Goal: Complete application form: Complete application form

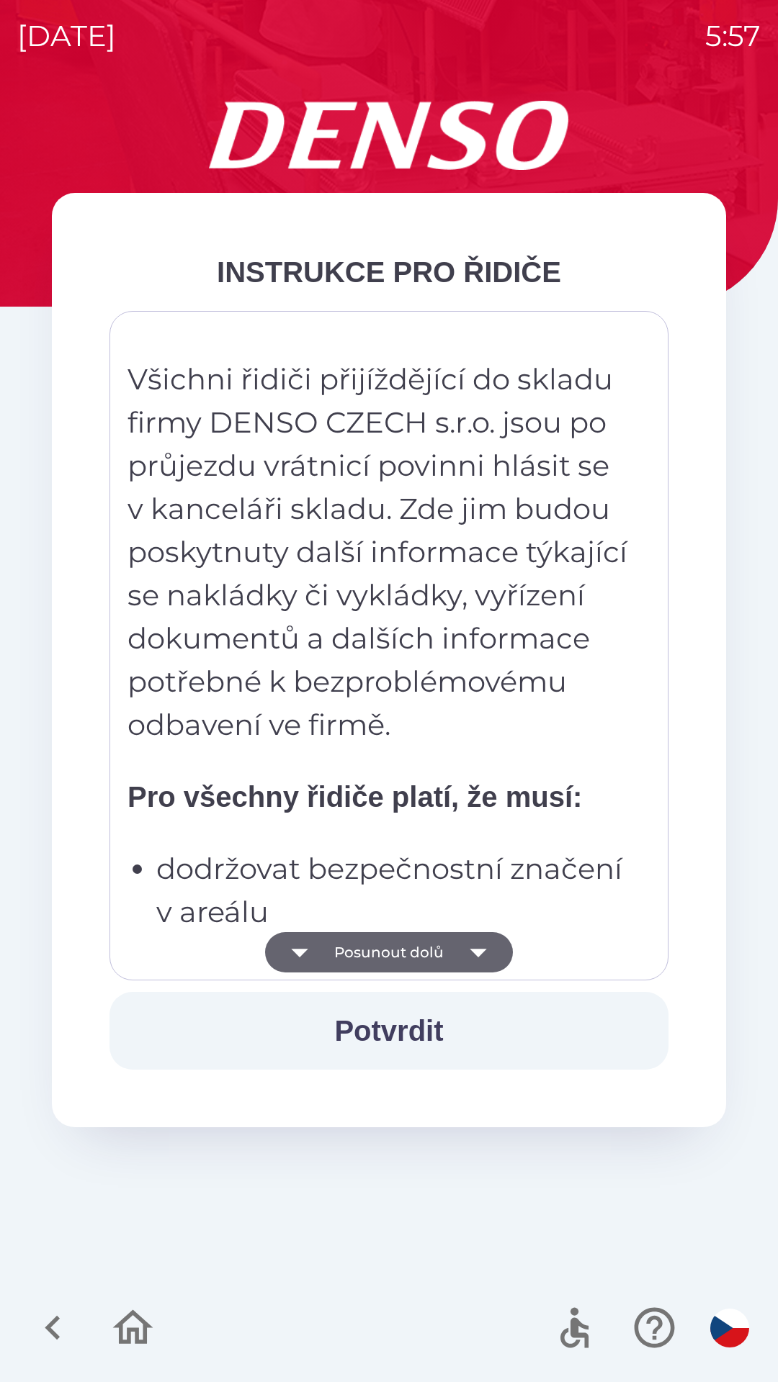
click at [474, 950] on icon "button" at bounding box center [477, 953] width 17 height 9
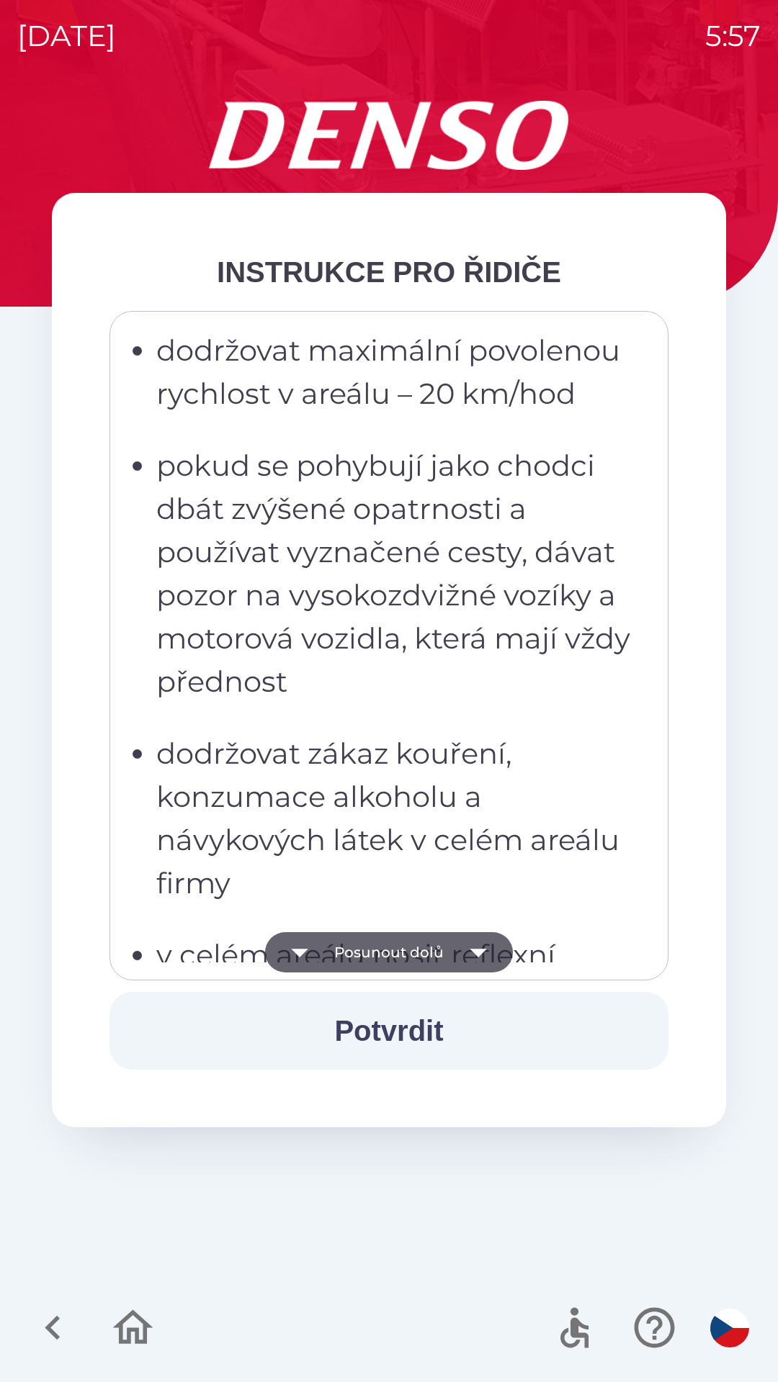
click at [479, 943] on icon "button" at bounding box center [478, 952] width 40 height 40
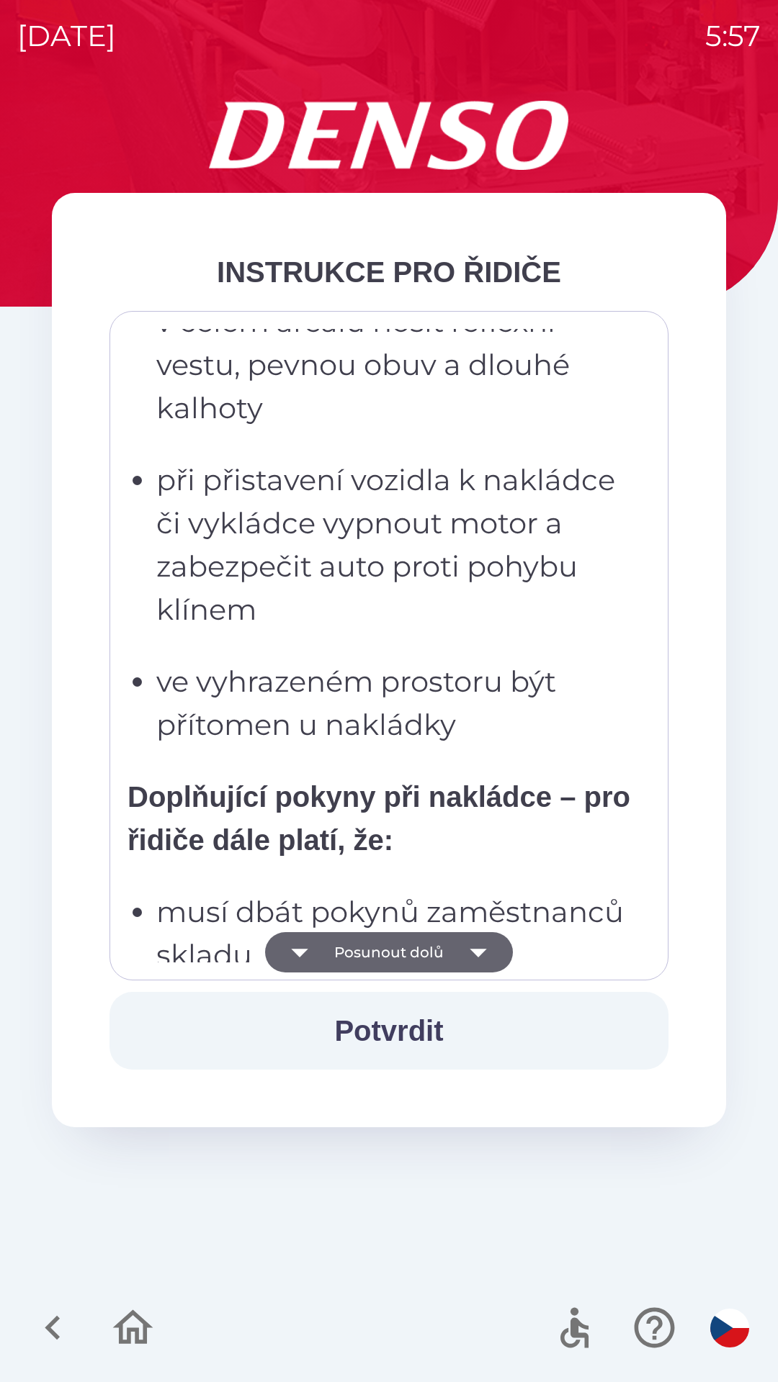
click at [483, 950] on icon "button" at bounding box center [477, 953] width 17 height 9
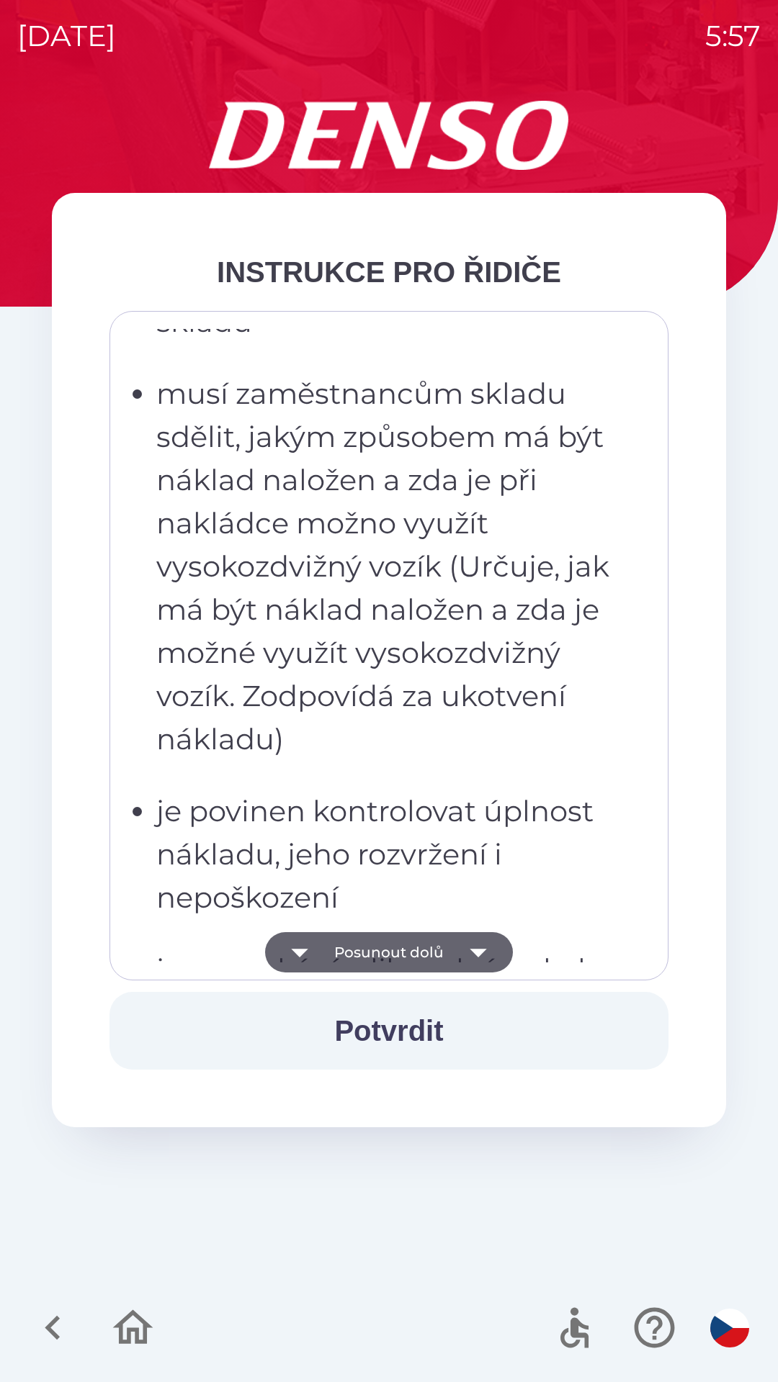
click at [490, 947] on icon "button" at bounding box center [478, 952] width 40 height 40
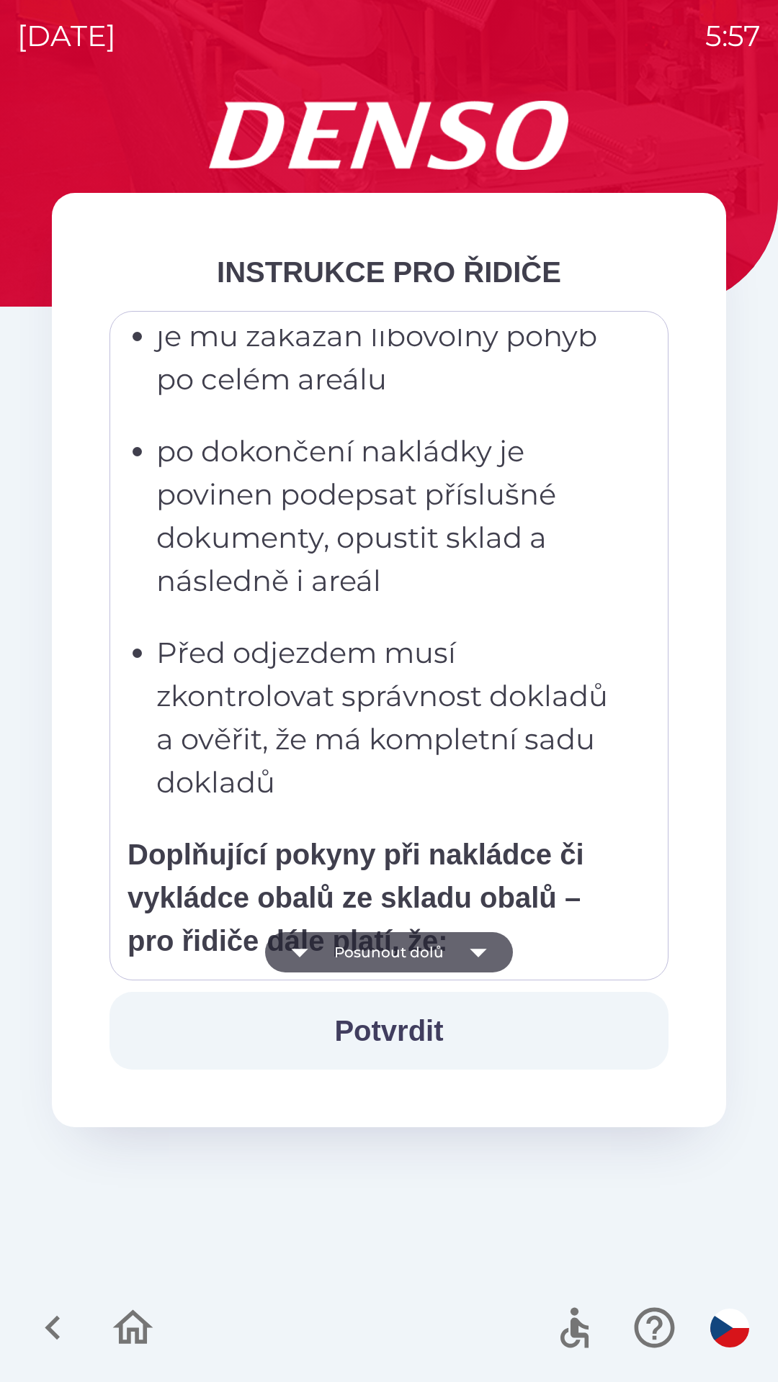
click at [475, 965] on icon "button" at bounding box center [478, 952] width 40 height 40
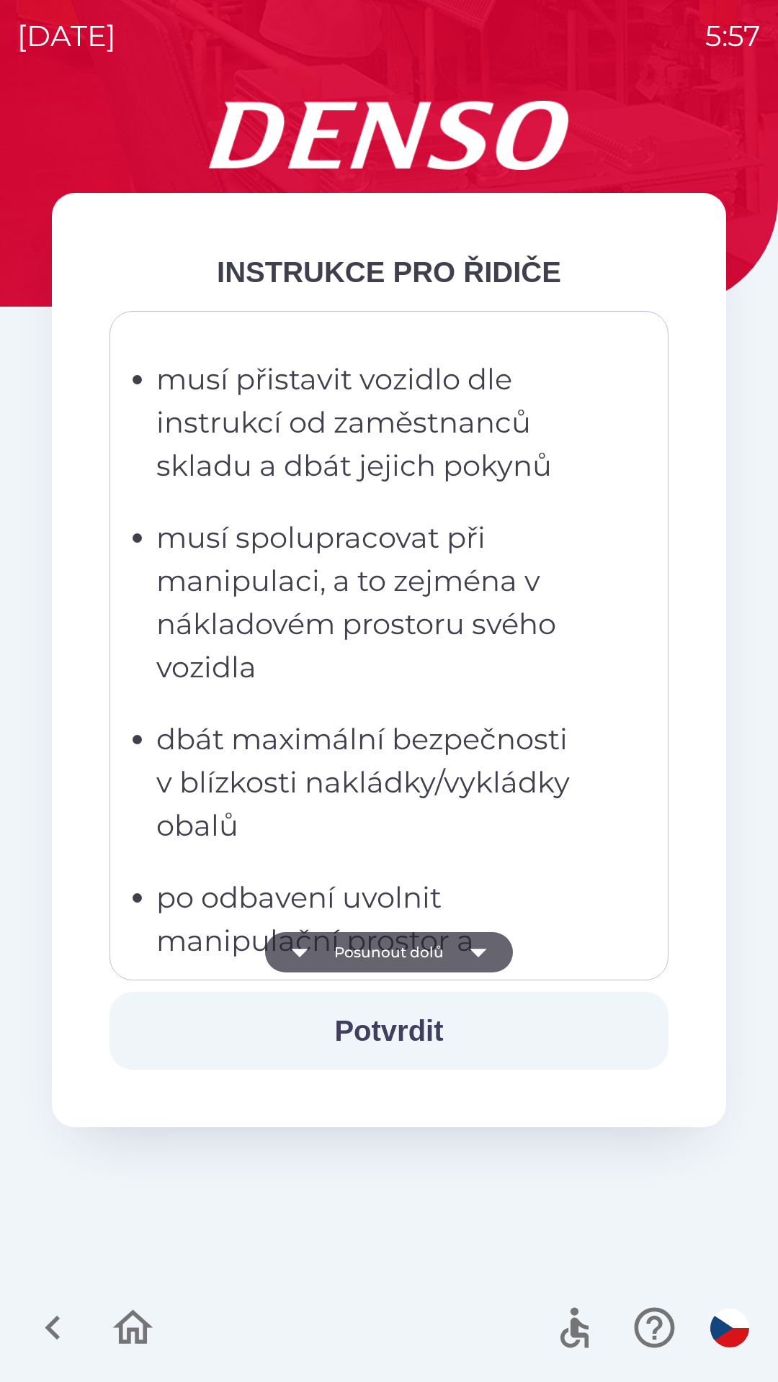
click at [472, 954] on icon "button" at bounding box center [478, 952] width 40 height 40
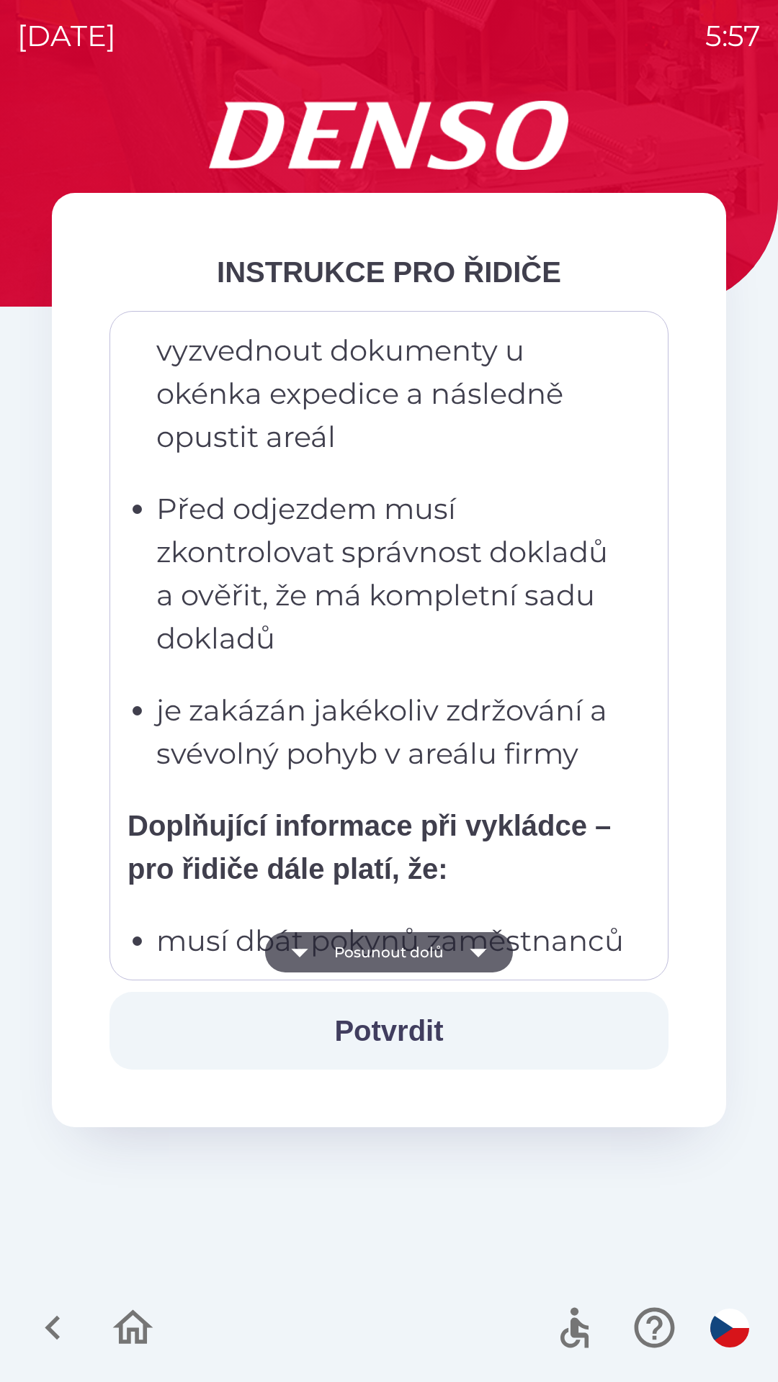
click at [469, 971] on icon "button" at bounding box center [478, 952] width 40 height 40
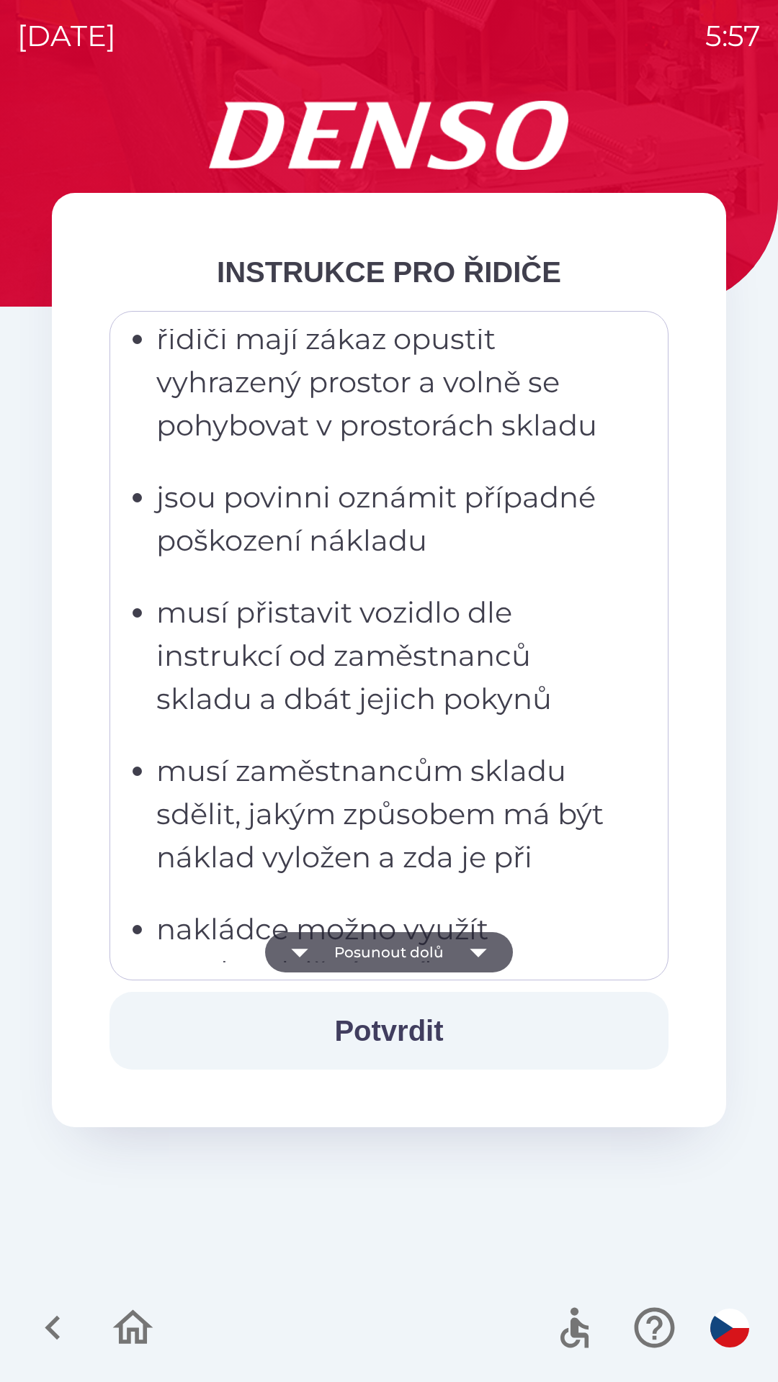
click at [470, 961] on icon "button" at bounding box center [478, 952] width 40 height 40
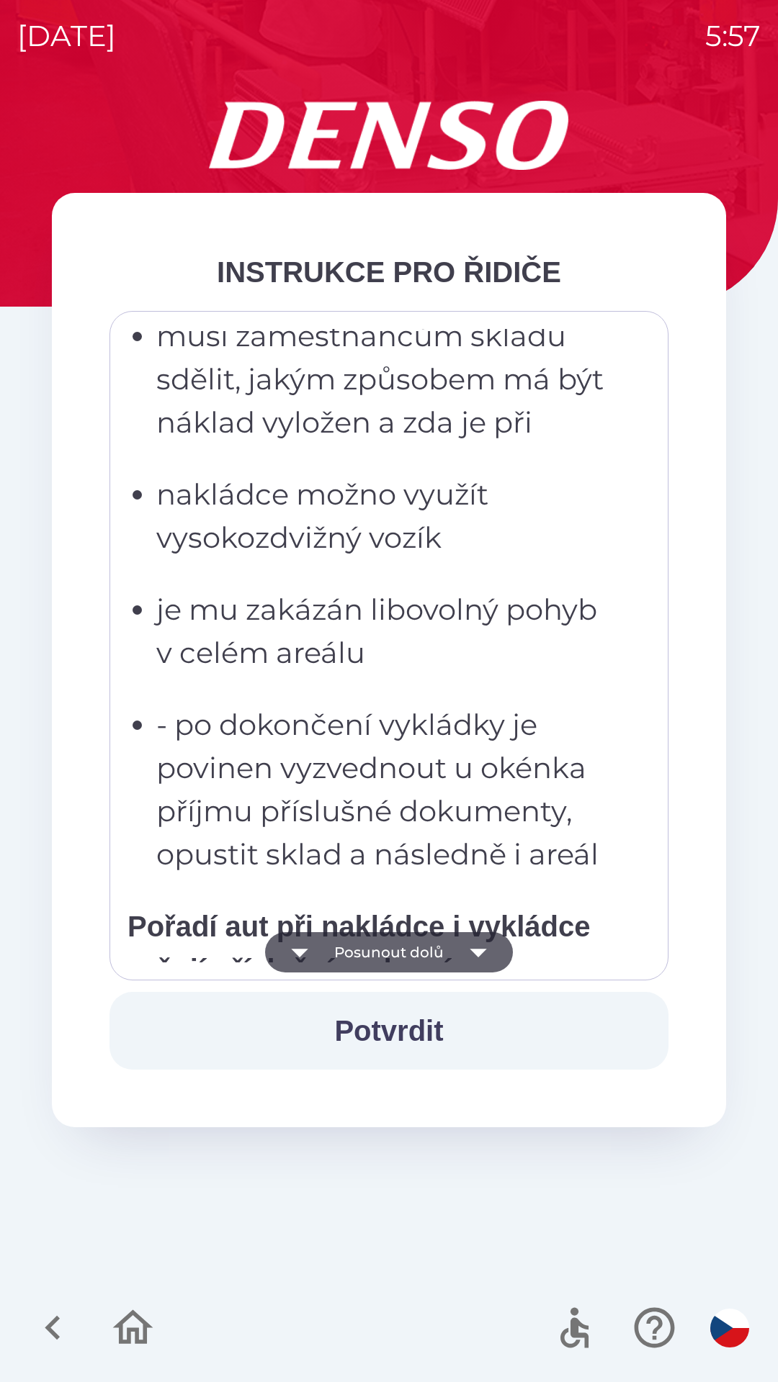
click at [467, 959] on icon "button" at bounding box center [478, 952] width 40 height 40
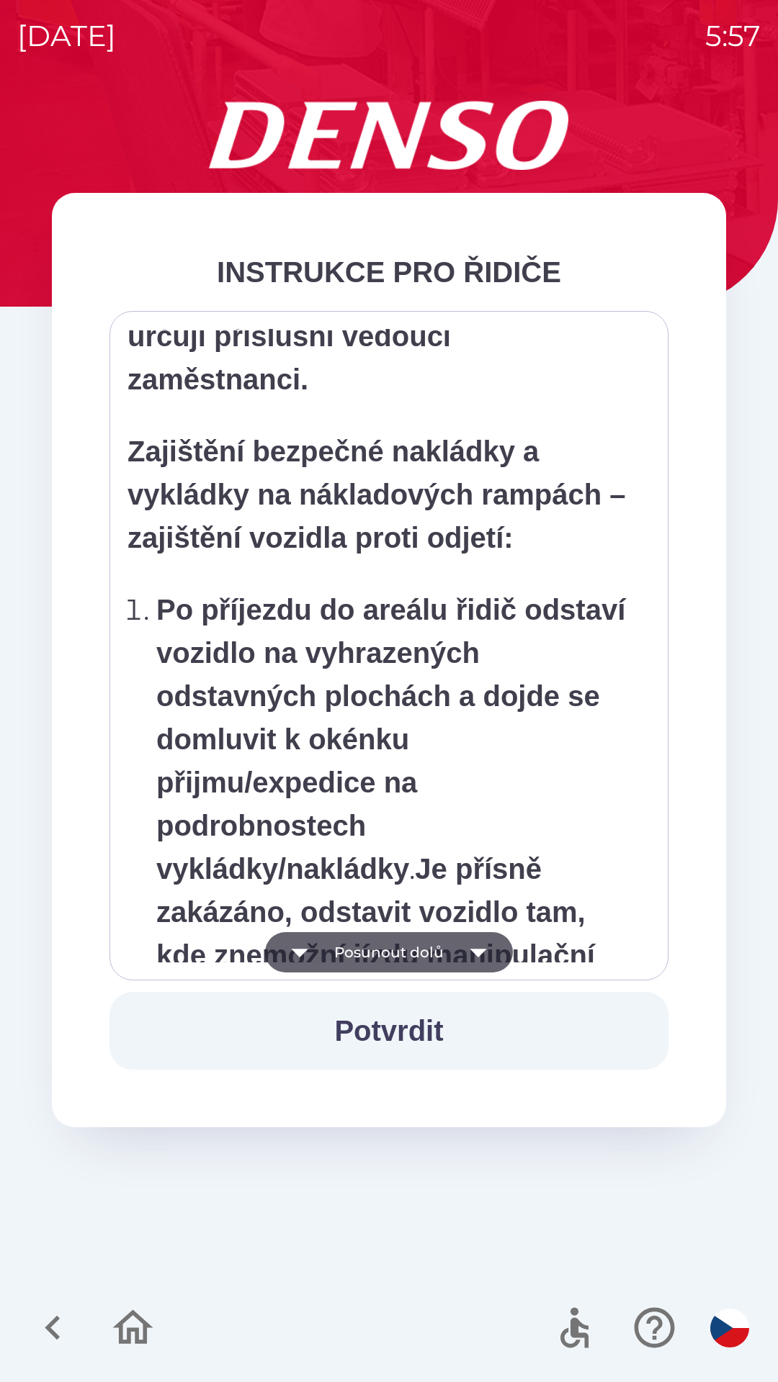
click at [472, 948] on icon "button" at bounding box center [478, 952] width 40 height 40
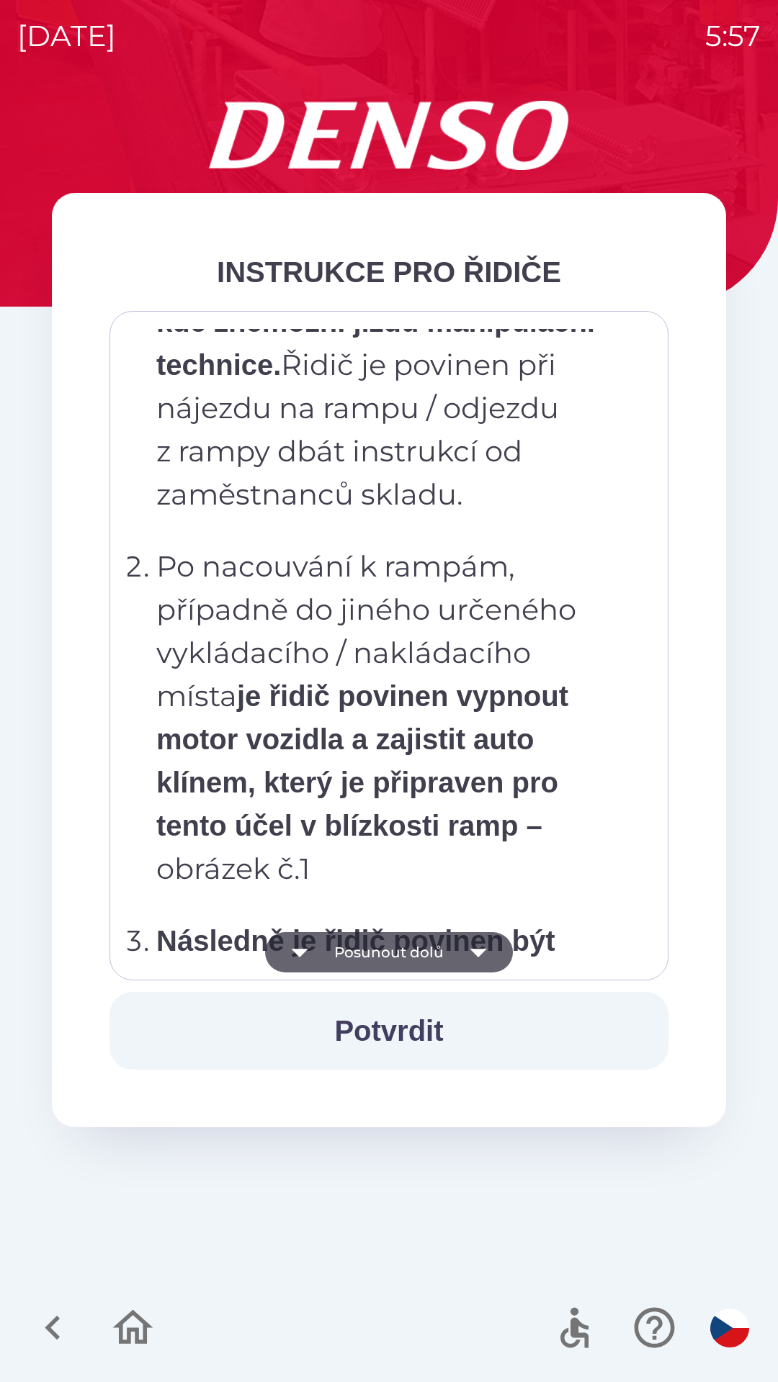
click at [470, 955] on icon "button" at bounding box center [478, 952] width 40 height 40
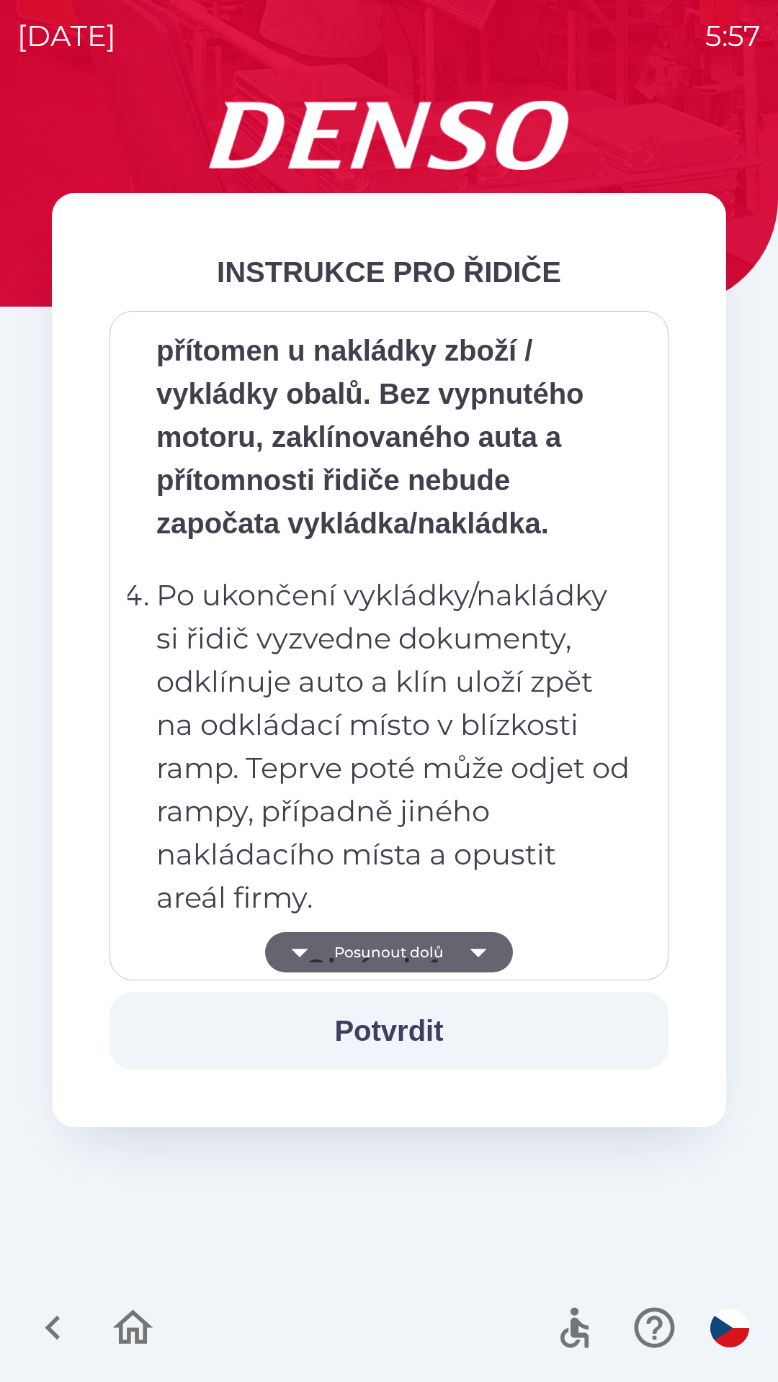
click at [468, 941] on icon "button" at bounding box center [478, 952] width 40 height 40
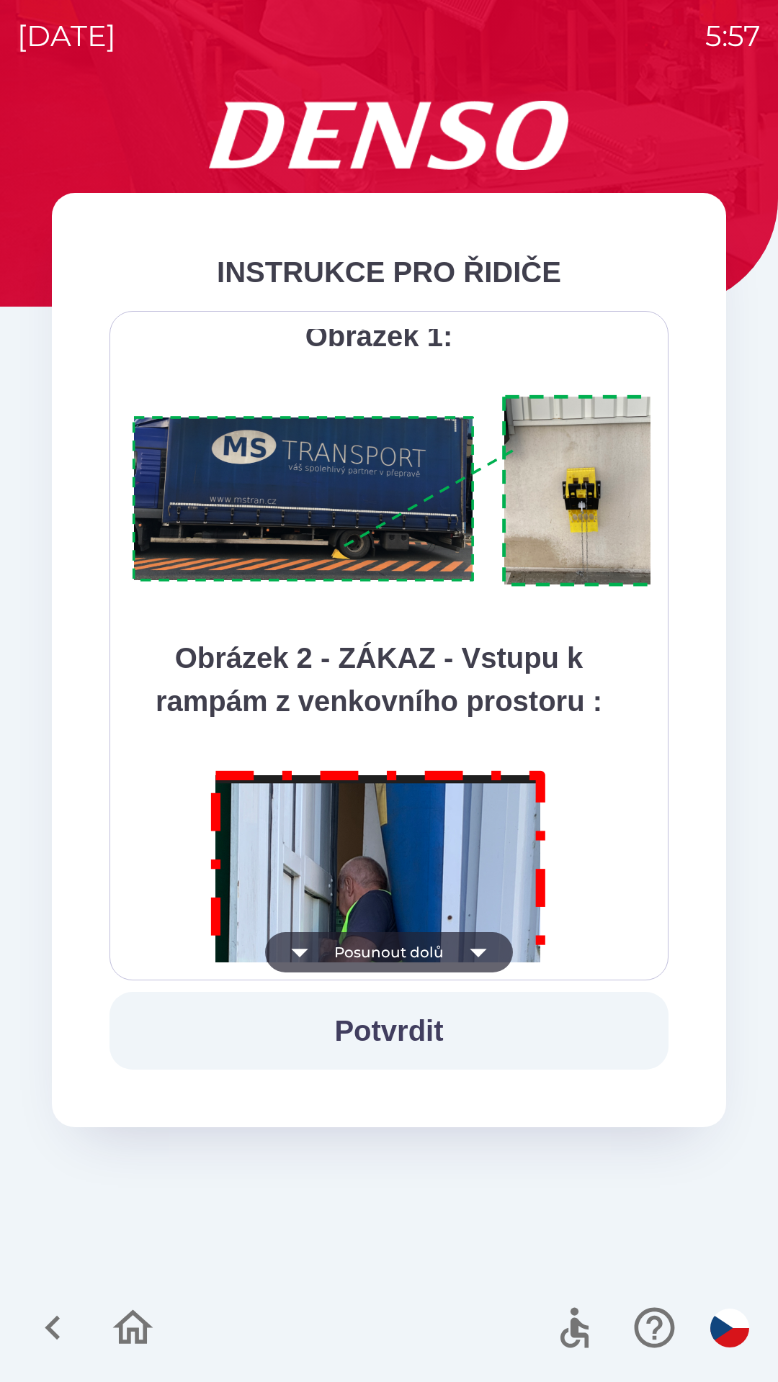
click at [482, 955] on icon "button" at bounding box center [478, 952] width 40 height 40
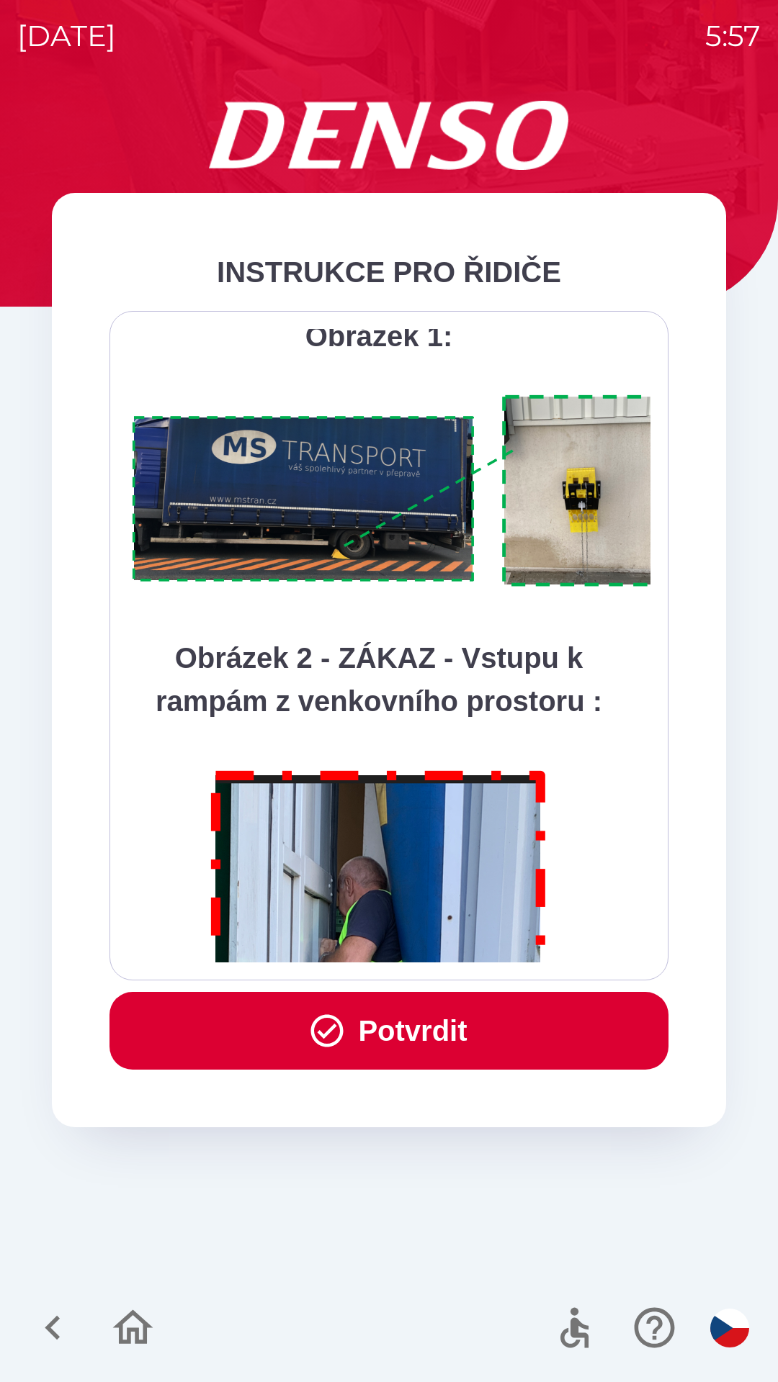
scroll to position [8091, 0]
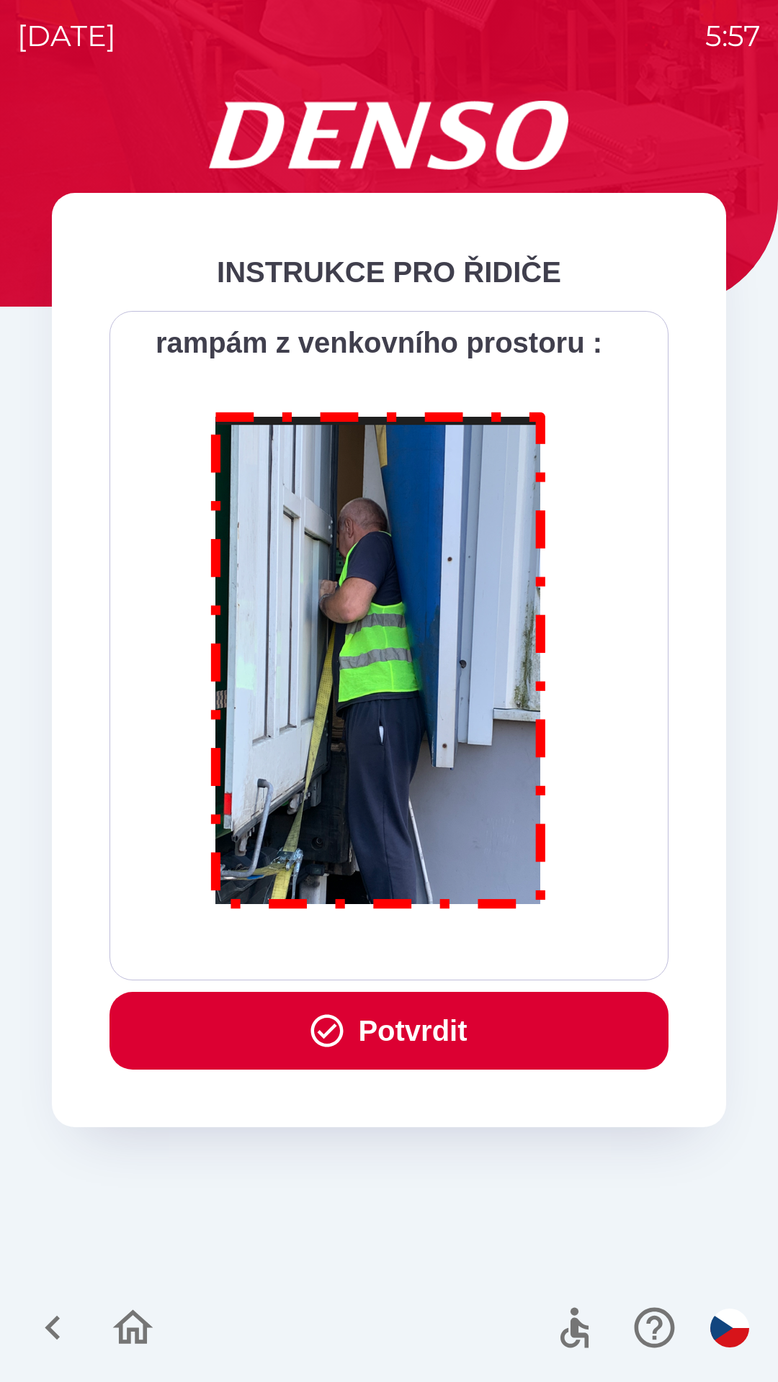
click at [474, 964] on div "Všichni řidiči přijíždějící do skladu firmy DENSO CZECH s.r.o. jsou po průjezdu…" at bounding box center [388, 646] width 559 height 670
click at [454, 1030] on button "Potvrdit" at bounding box center [388, 1031] width 559 height 78
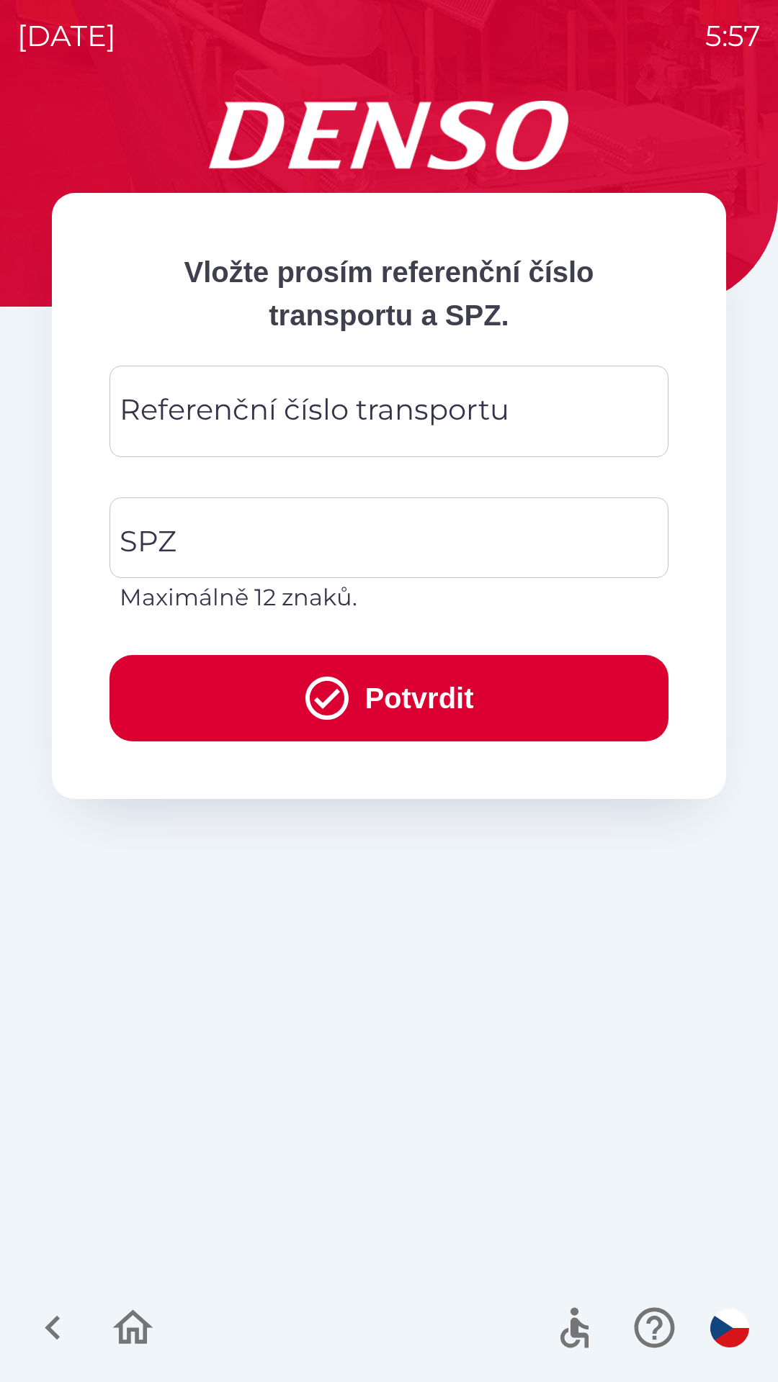
click at [175, 414] on div "Referenční číslo transportu Referenční číslo transportu" at bounding box center [388, 411] width 559 height 91
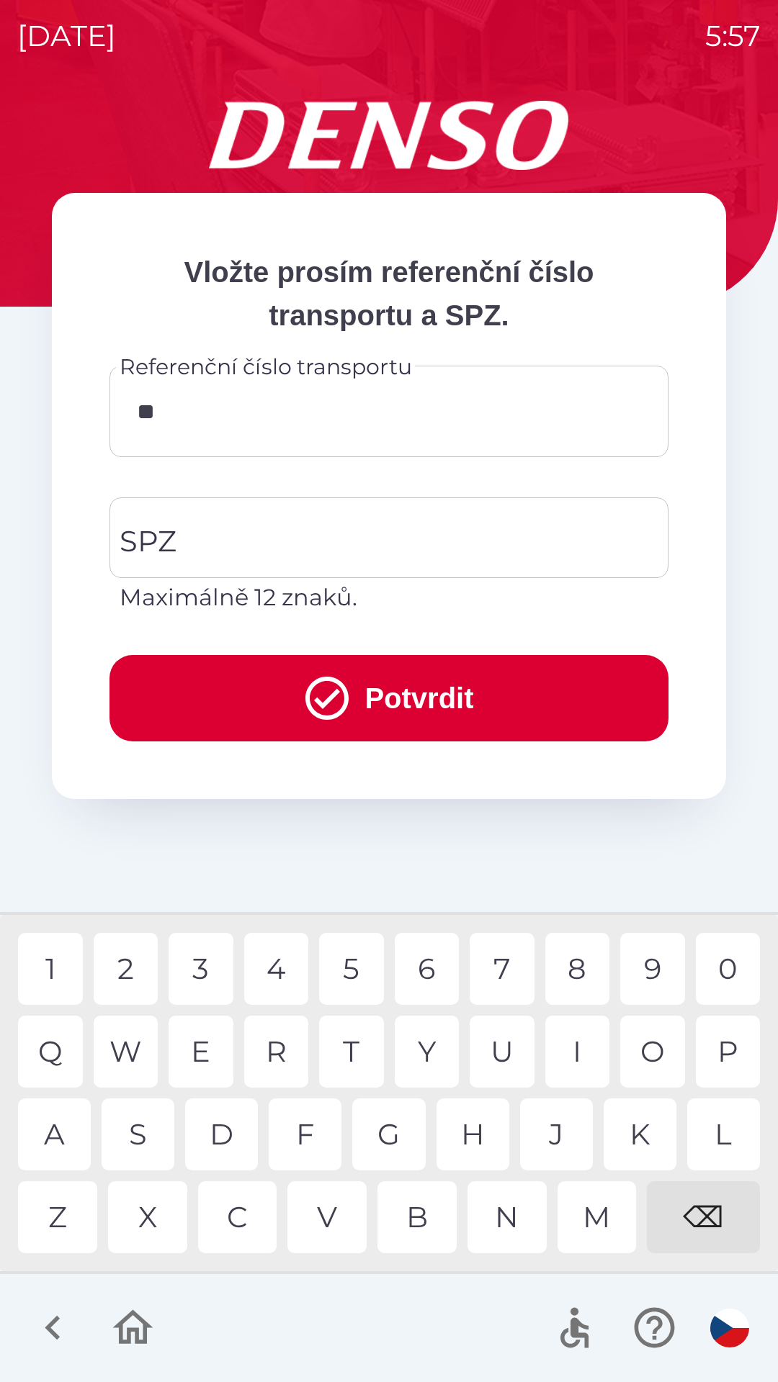
click at [226, 1204] on div "C" at bounding box center [237, 1217] width 79 height 72
click at [139, 1208] on div "X" at bounding box center [147, 1217] width 79 height 72
click at [497, 1063] on div "U" at bounding box center [501, 1052] width 65 height 72
click at [721, 965] on div "0" at bounding box center [727, 969] width 65 height 72
click at [426, 973] on div "6" at bounding box center [427, 969] width 65 height 72
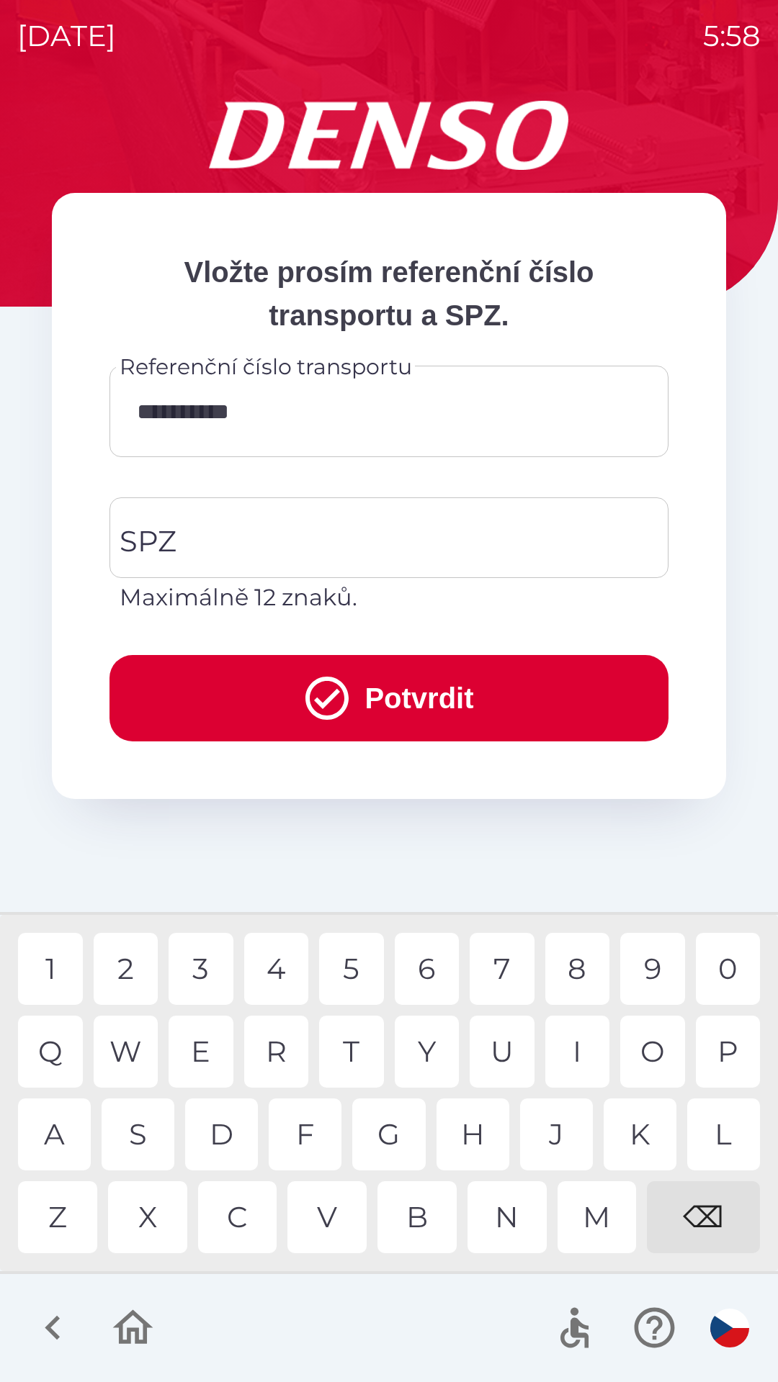
click at [573, 965] on div "8" at bounding box center [577, 969] width 65 height 72
type input "**********"
click at [209, 535] on input "SPZ" at bounding box center [378, 538] width 524 height 68
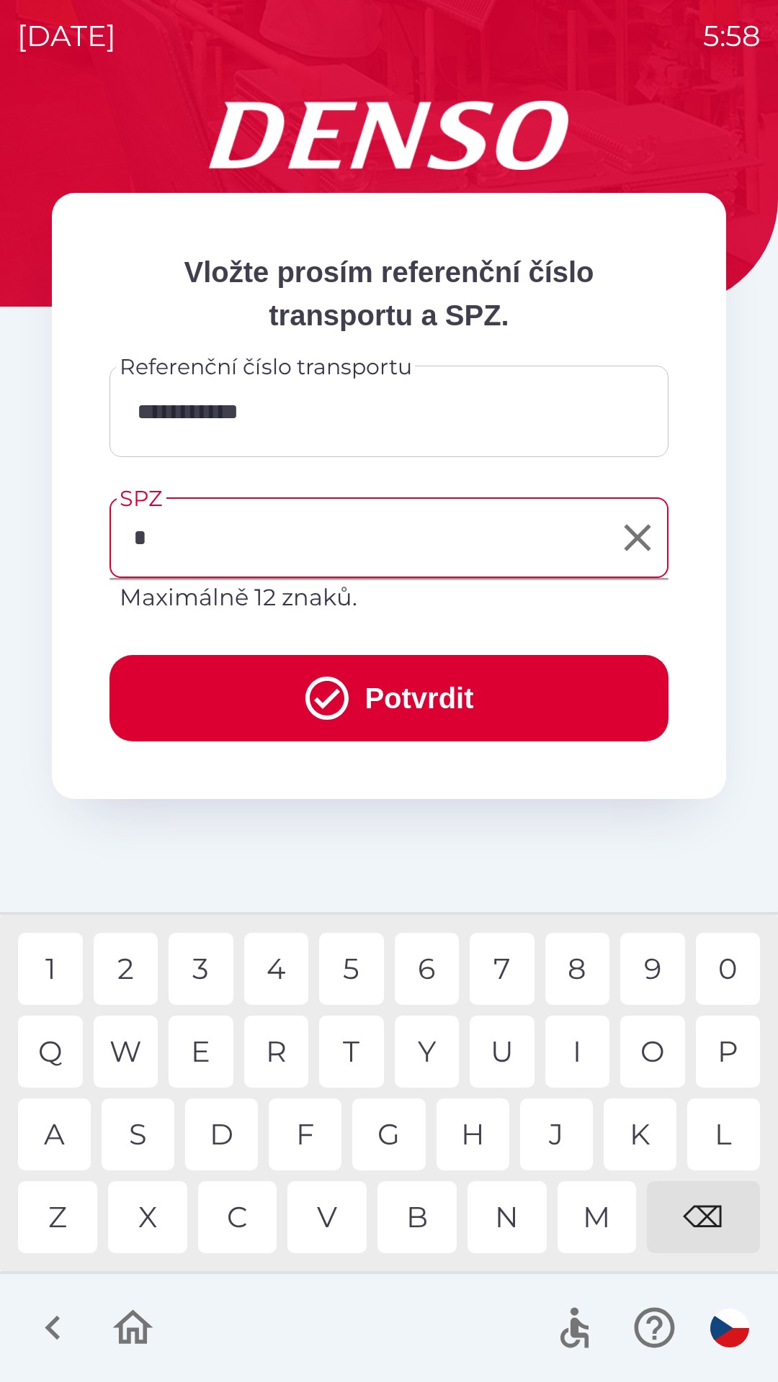
click at [506, 963] on div "7" at bounding box center [501, 969] width 65 height 72
click at [480, 1140] on div "H" at bounding box center [472, 1135] width 73 height 72
click at [664, 963] on div "9" at bounding box center [652, 969] width 65 height 72
click at [341, 960] on div "5" at bounding box center [351, 969] width 65 height 72
type input "*******"
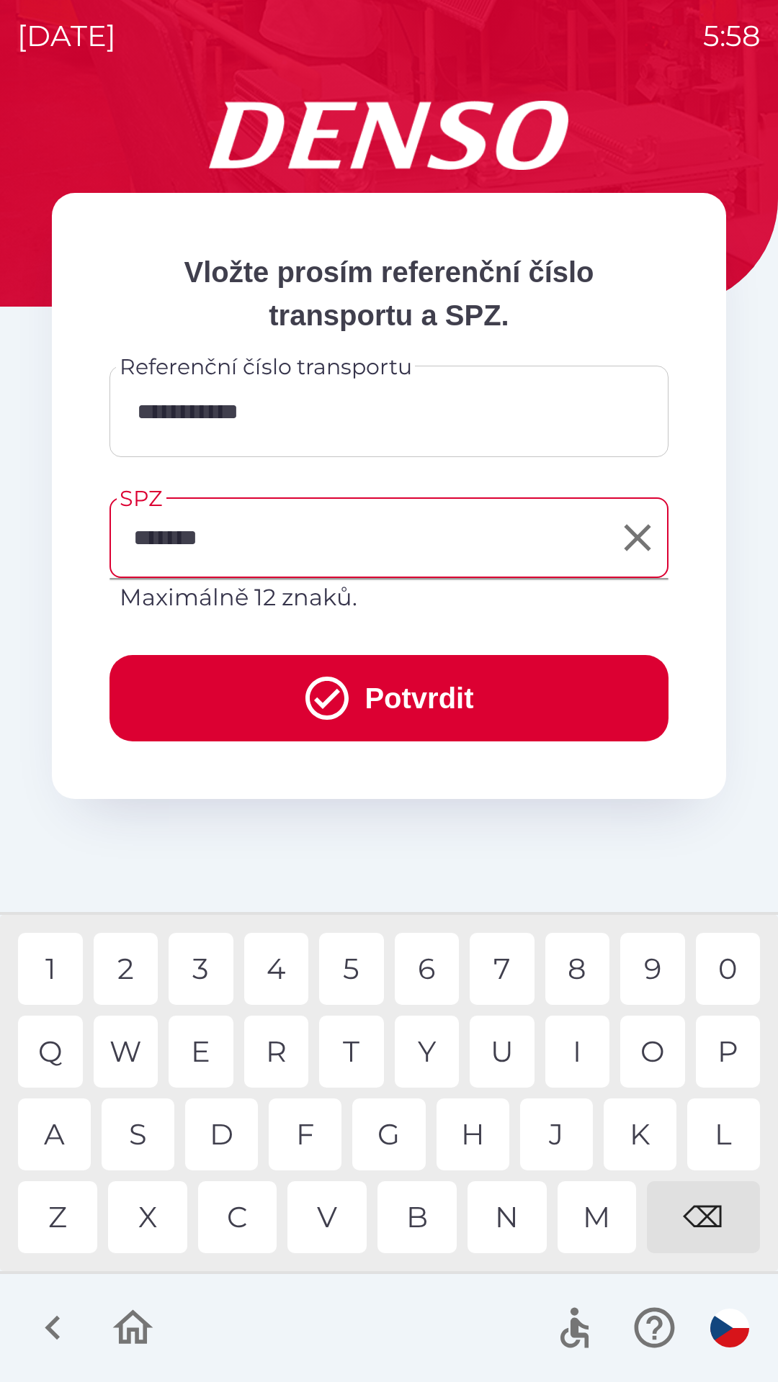
click at [450, 687] on button "Potvrdit" at bounding box center [388, 698] width 559 height 86
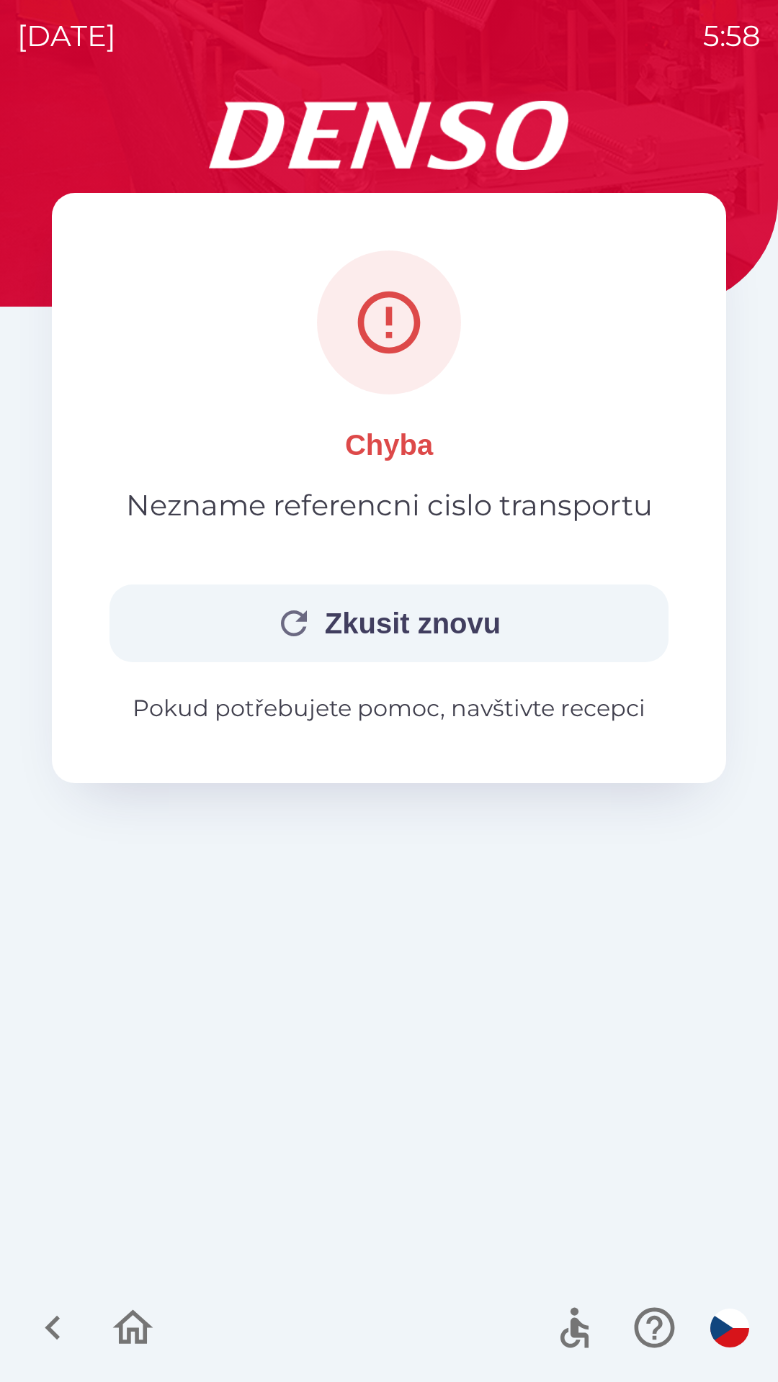
click at [476, 604] on button "Zkusit znovu" at bounding box center [388, 624] width 559 height 78
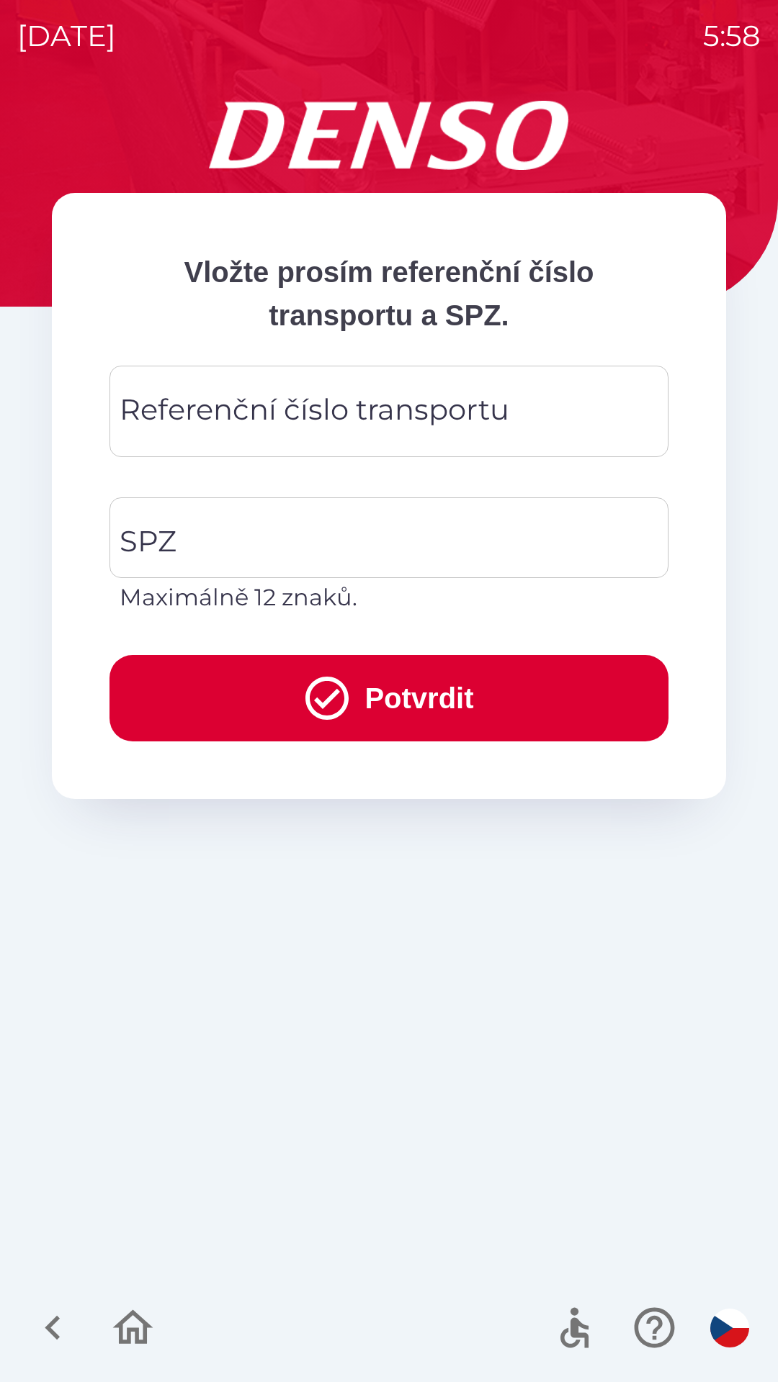
click at [175, 413] on div "Referenční číslo transportu Referenční číslo transportu" at bounding box center [388, 411] width 559 height 91
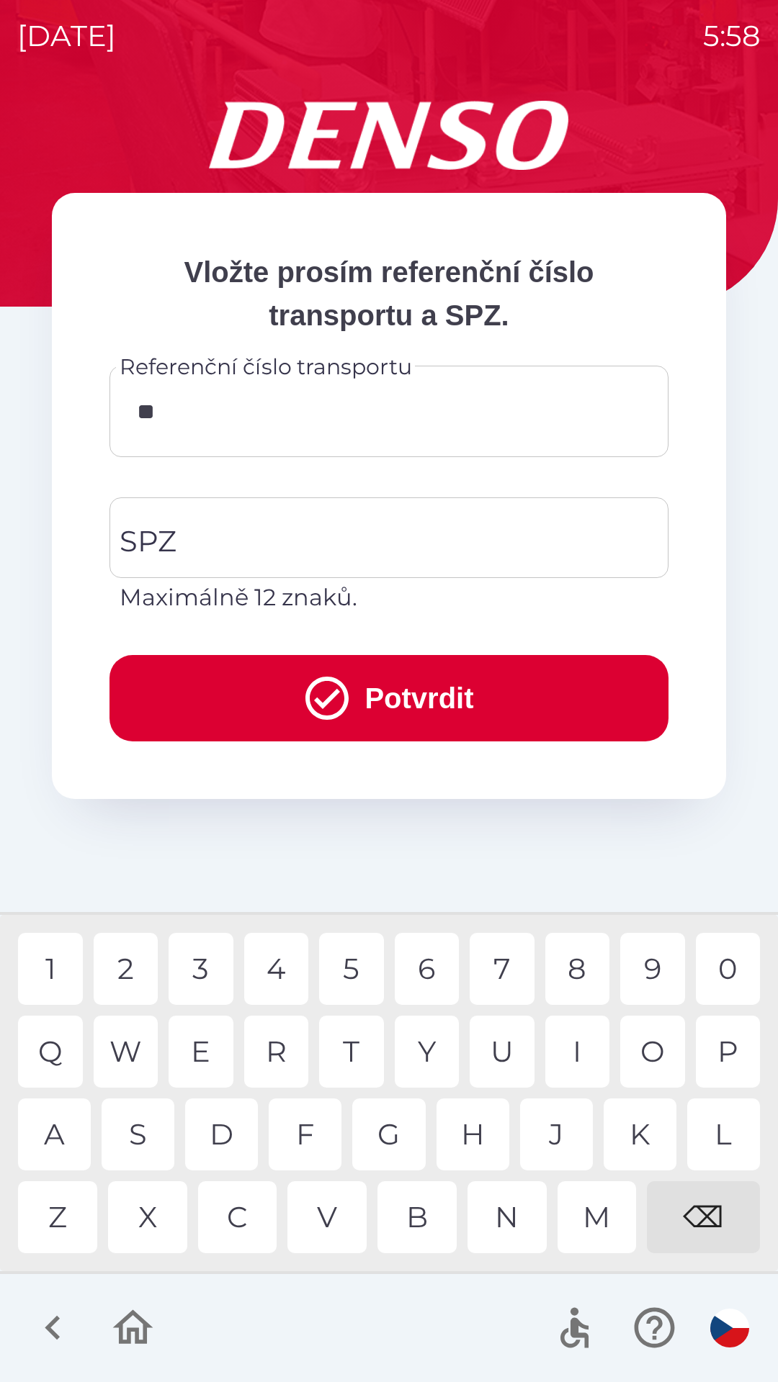
click at [241, 1212] on div "C" at bounding box center [237, 1217] width 79 height 72
click at [339, 977] on div "5" at bounding box center [351, 969] width 65 height 72
click at [721, 968] on div "0" at bounding box center [727, 969] width 65 height 72
click at [61, 980] on div "1" at bounding box center [50, 969] width 65 height 72
click at [127, 968] on div "2" at bounding box center [126, 969] width 65 height 72
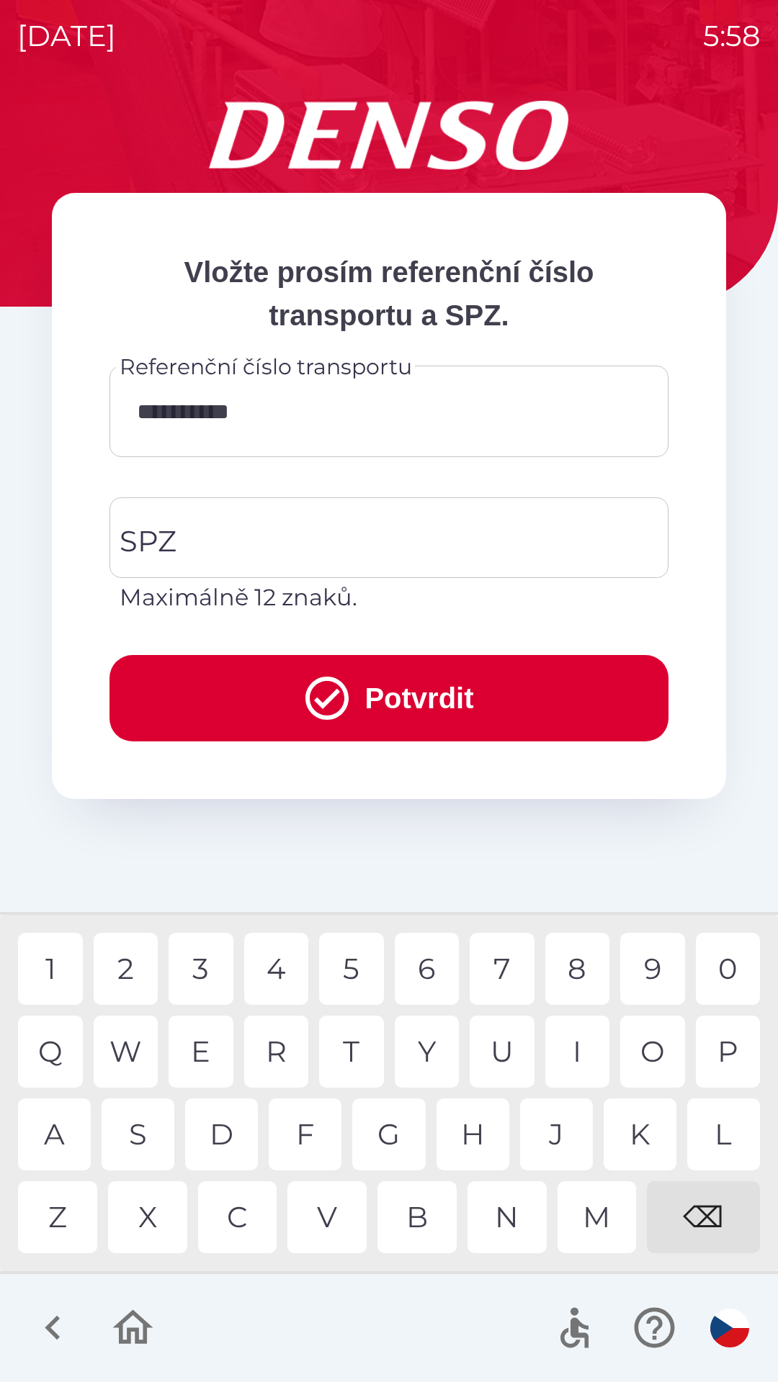
type input "**********"
click at [240, 532] on input "SPZ" at bounding box center [378, 538] width 524 height 68
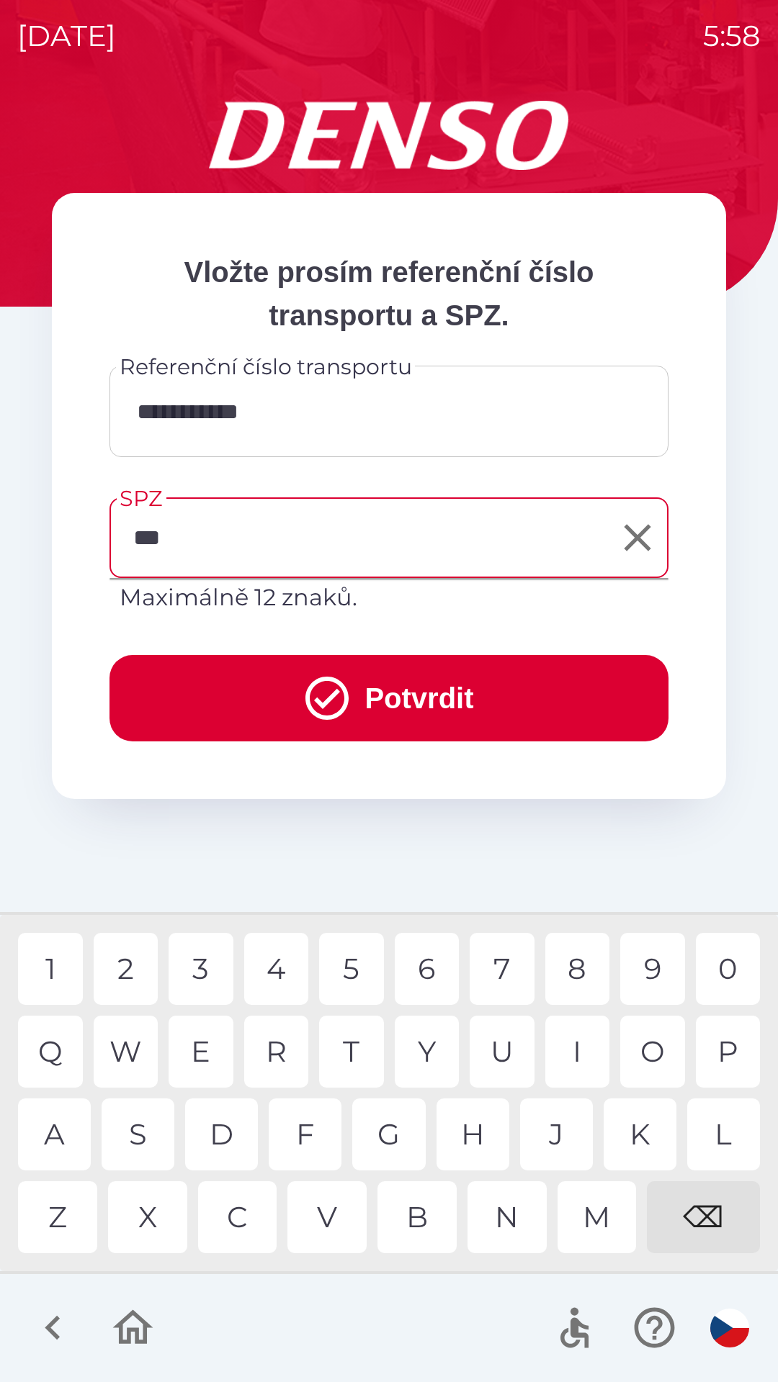
click at [342, 960] on div "5" at bounding box center [351, 969] width 65 height 72
click at [639, 970] on div "9" at bounding box center [652, 969] width 65 height 72
click at [281, 973] on div "4" at bounding box center [276, 969] width 65 height 72
type input "*******"
click at [450, 708] on button "Potvrdit" at bounding box center [388, 698] width 559 height 86
